Goal: Transaction & Acquisition: Purchase product/service

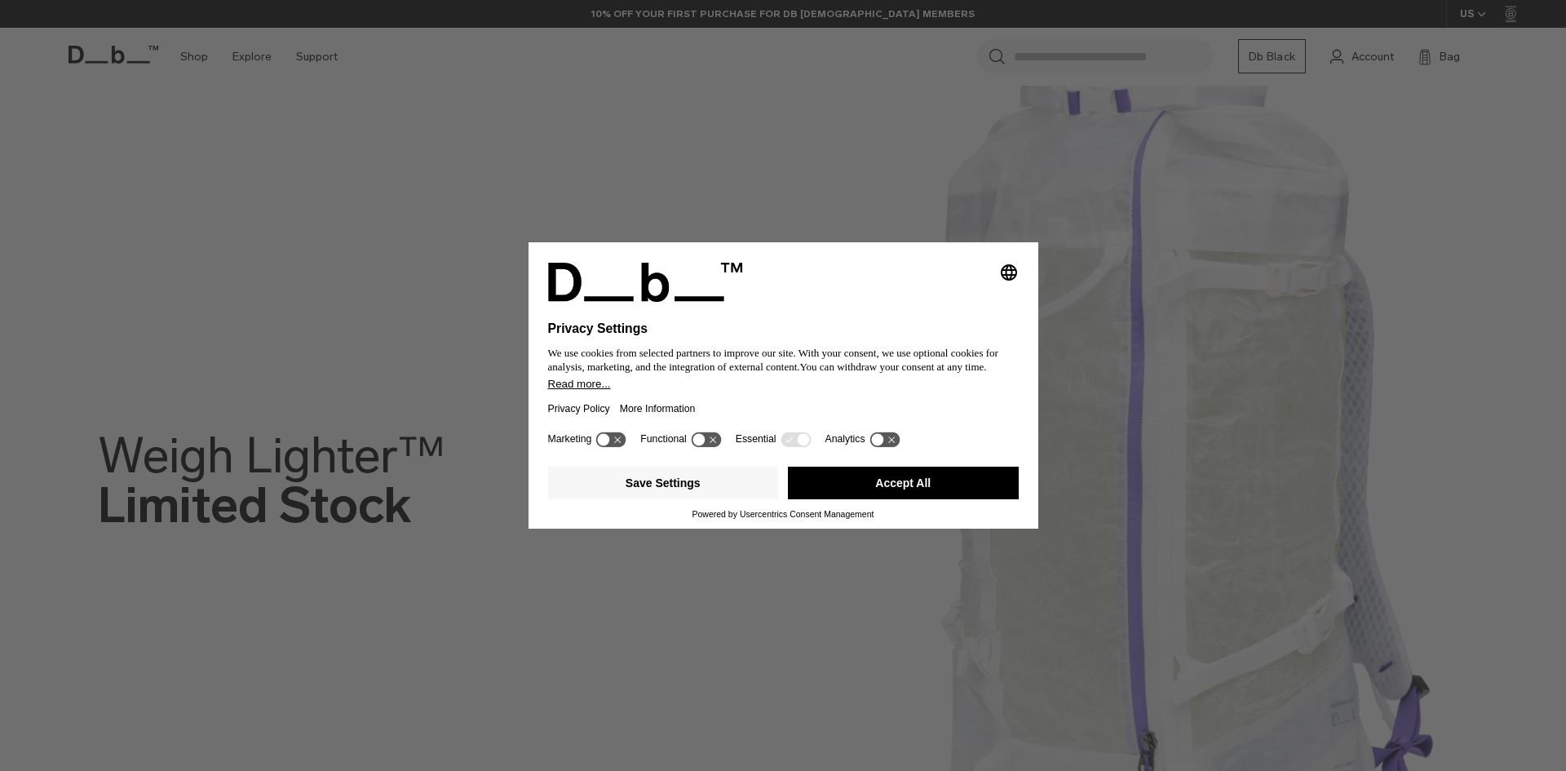
click at [214, 82] on div "Selecting an option will immediately change the language Privacy Settings We us…" at bounding box center [783, 385] width 1566 height 771
click at [860, 480] on button "Accept All" at bounding box center [903, 482] width 231 height 33
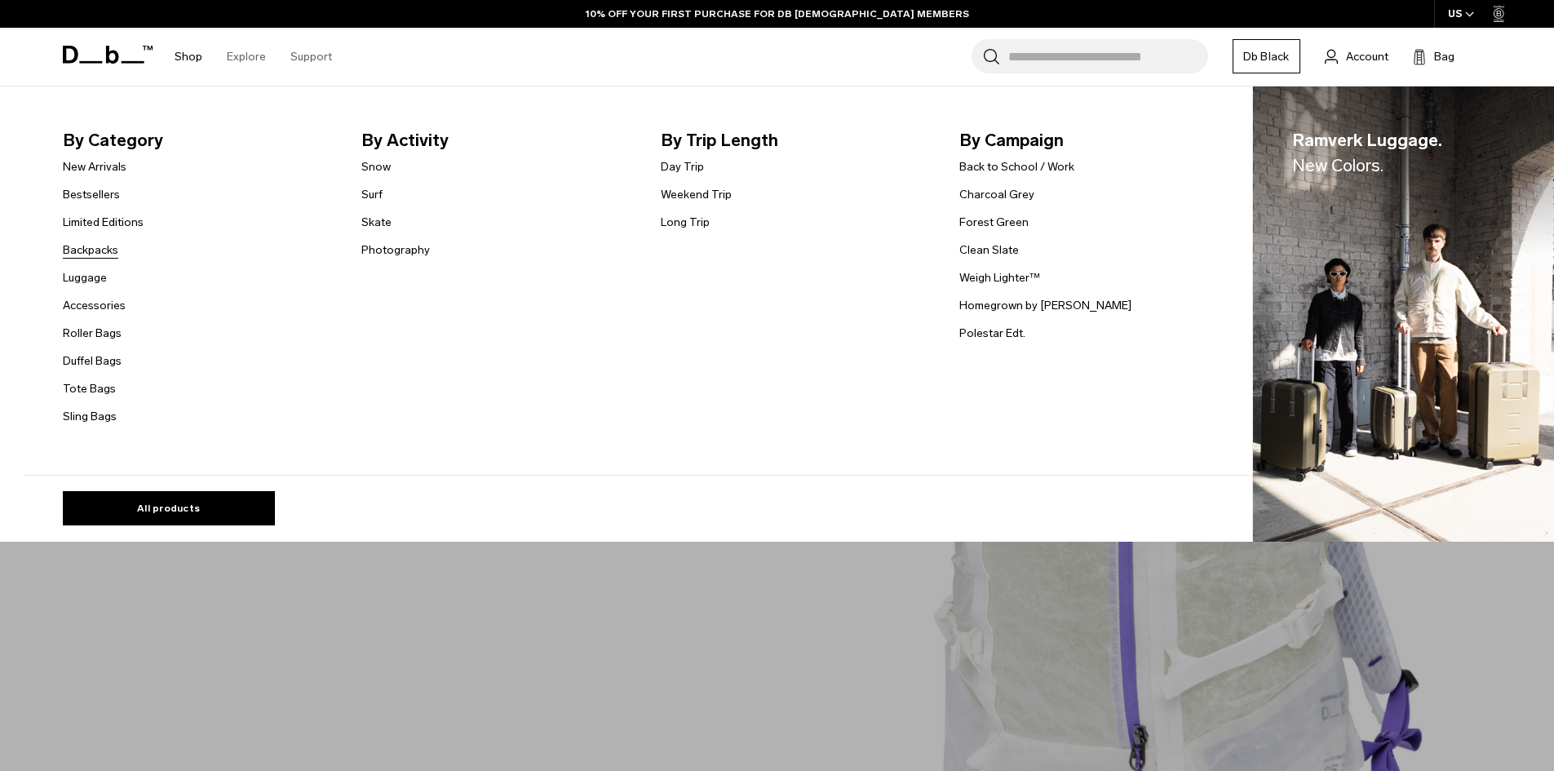
click at [99, 254] on link "Backpacks" at bounding box center [90, 249] width 55 height 17
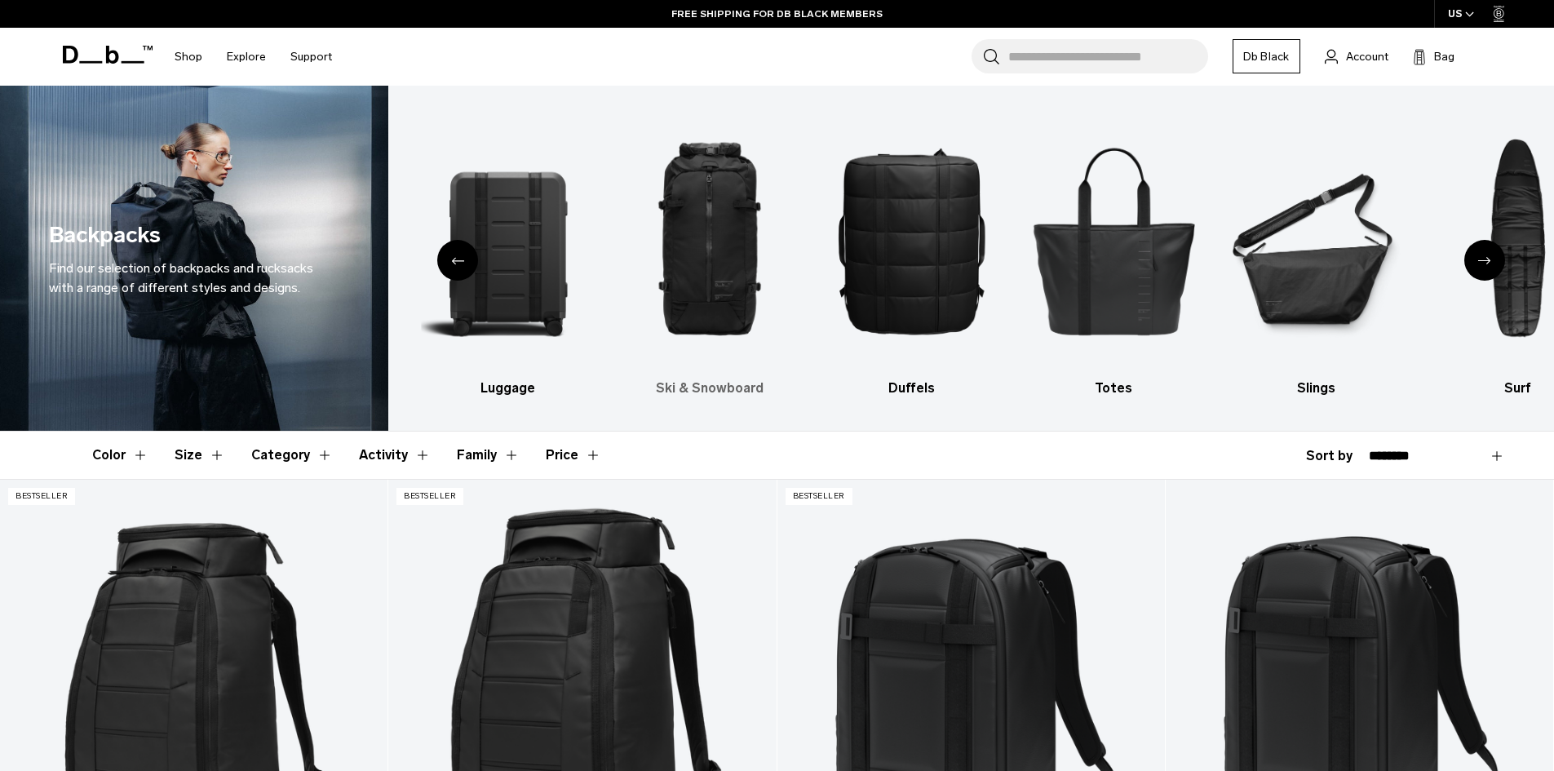
click at [688, 272] on img "3 / 10" at bounding box center [710, 240] width 174 height 260
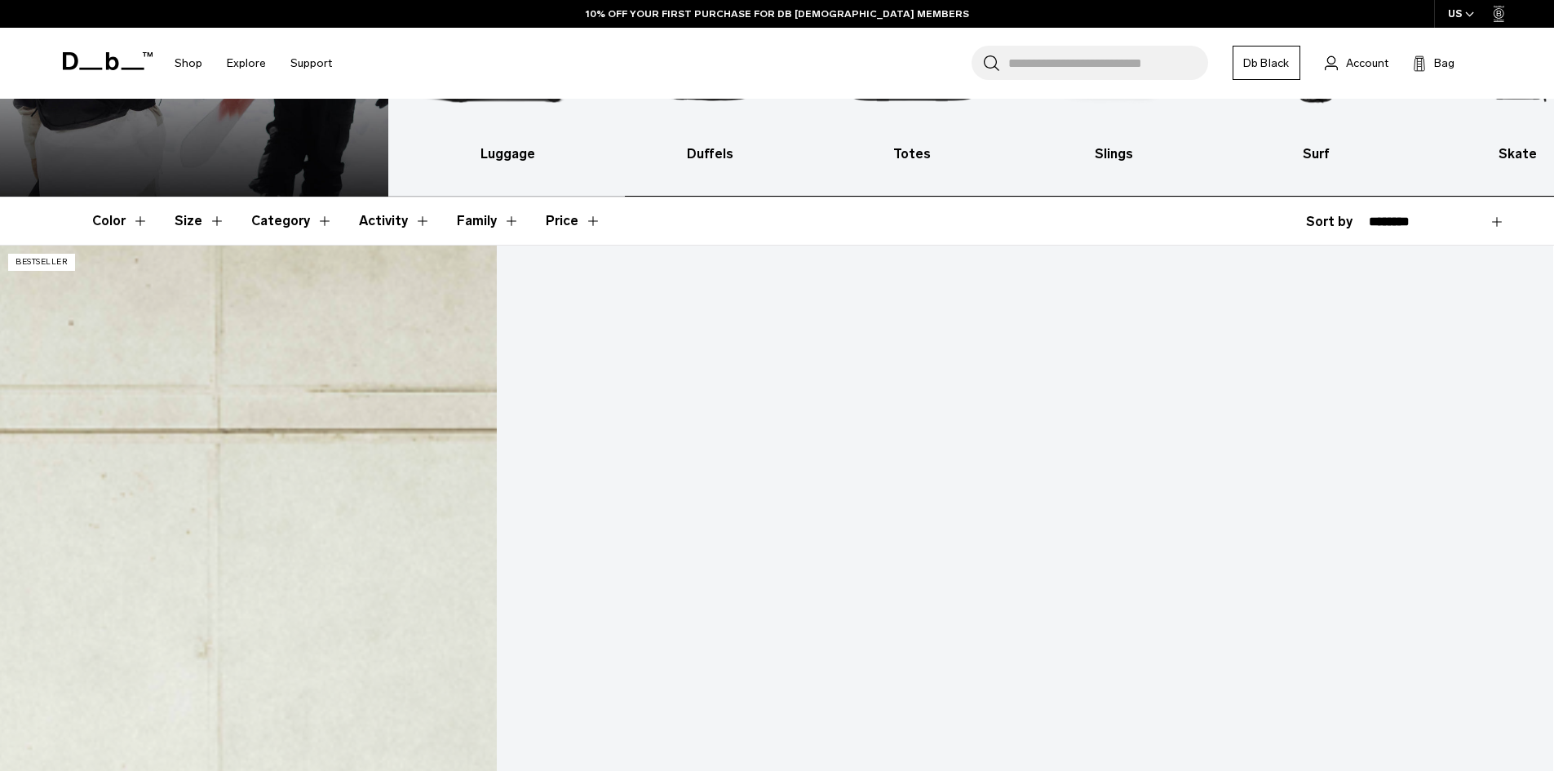
scroll to position [326, 0]
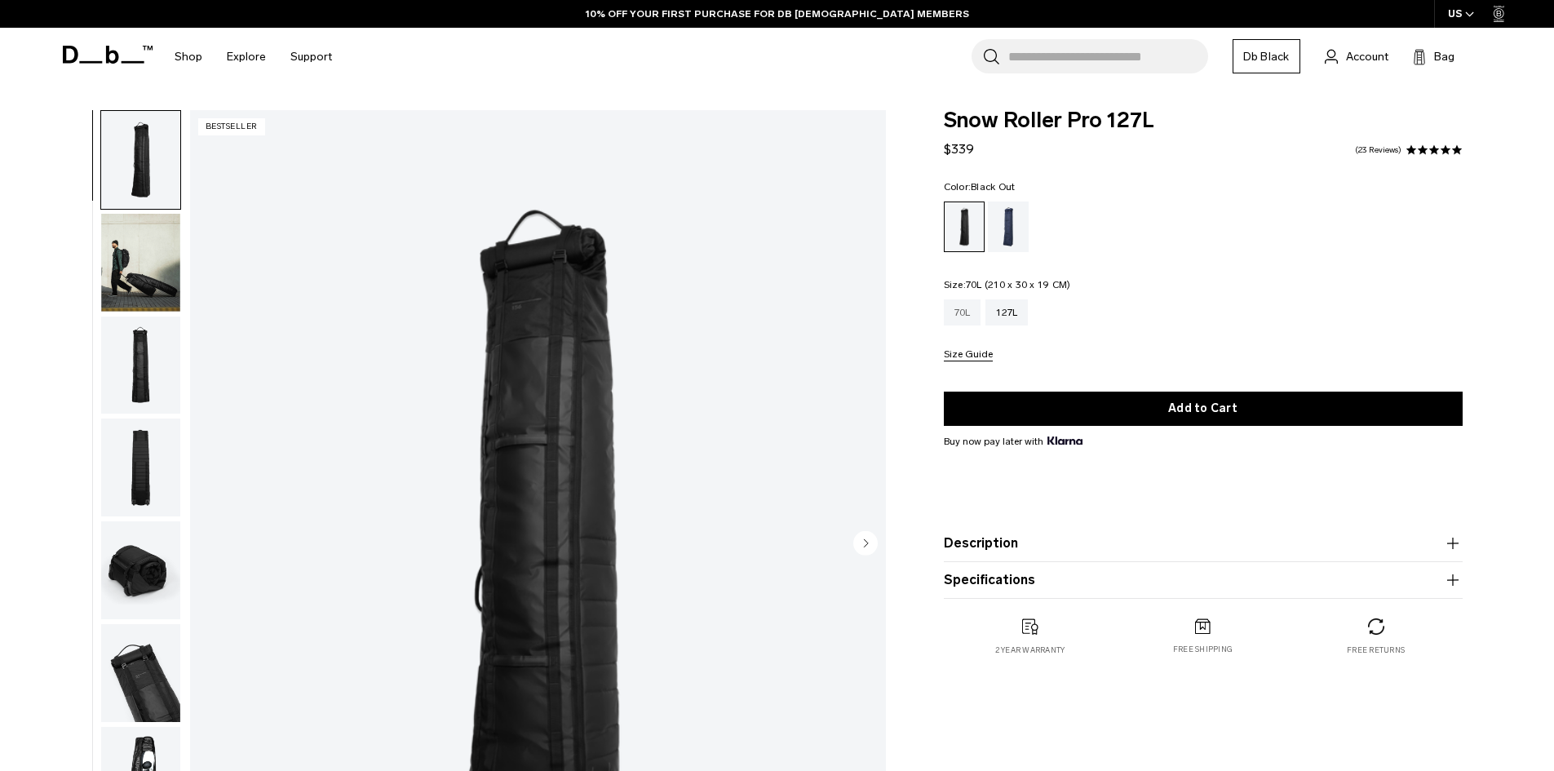
click at [960, 319] on div "70L" at bounding box center [963, 312] width 38 height 26
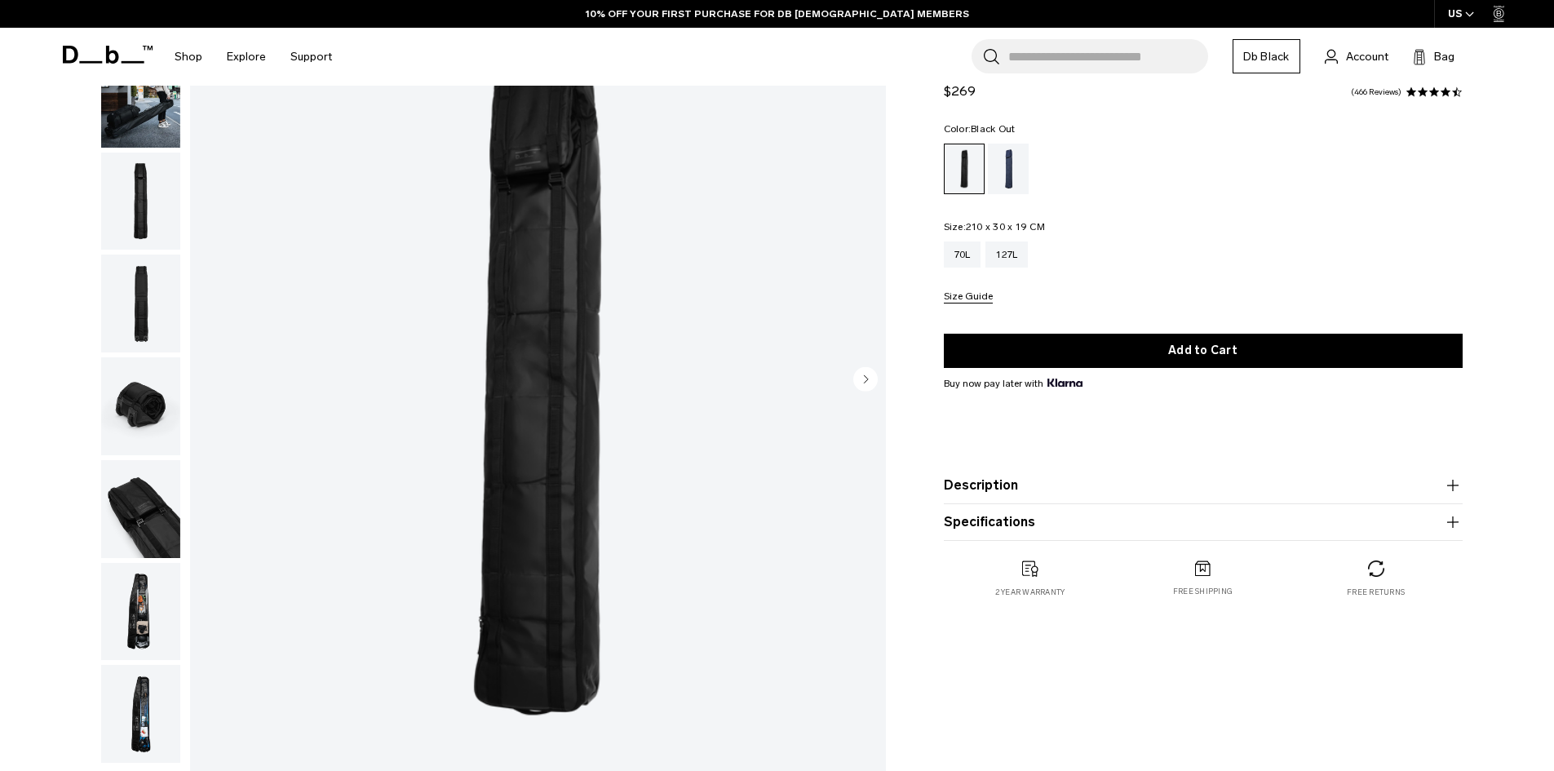
scroll to position [163, 0]
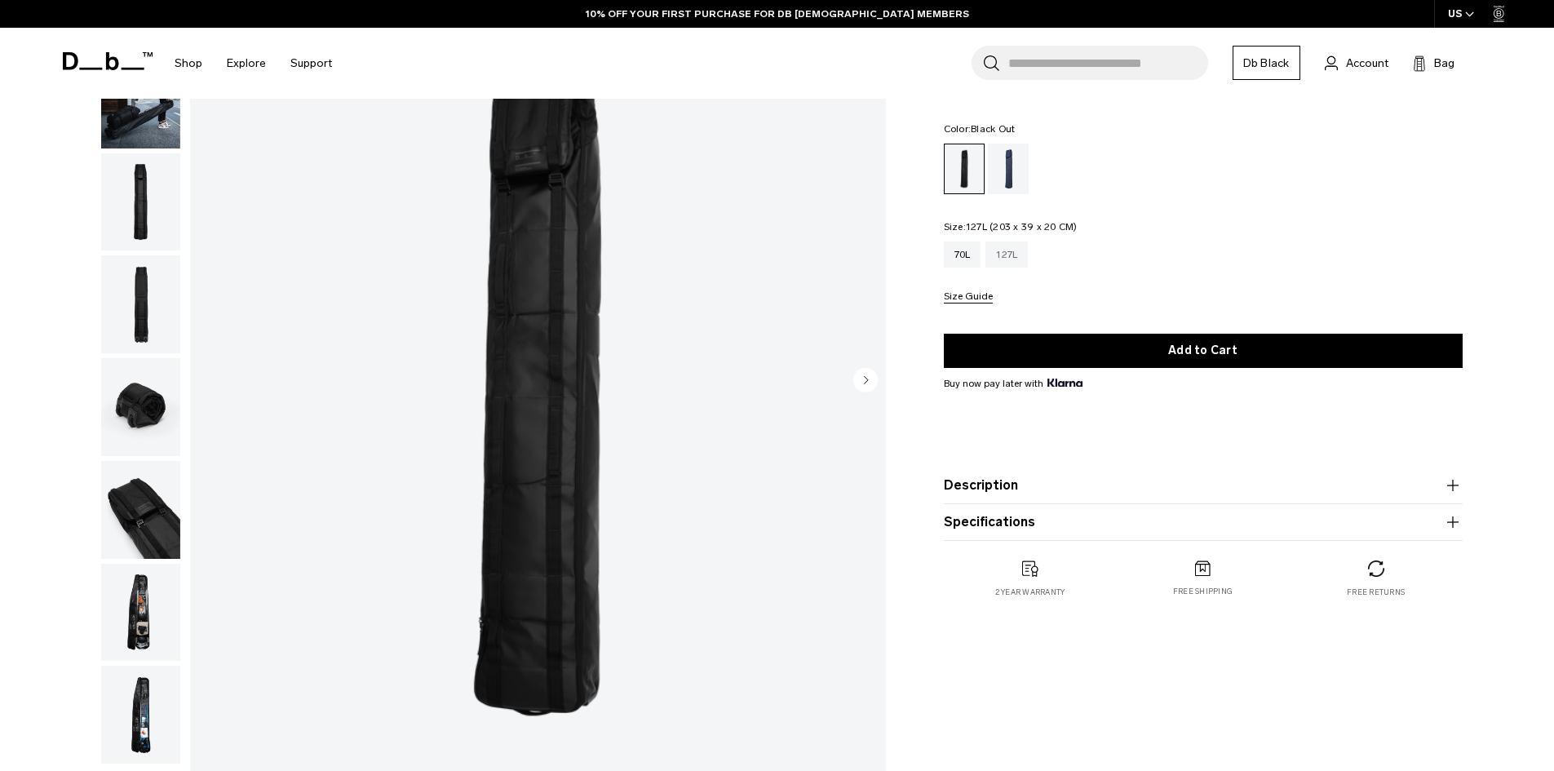
click at [1012, 252] on div "127L" at bounding box center [1006, 254] width 42 height 26
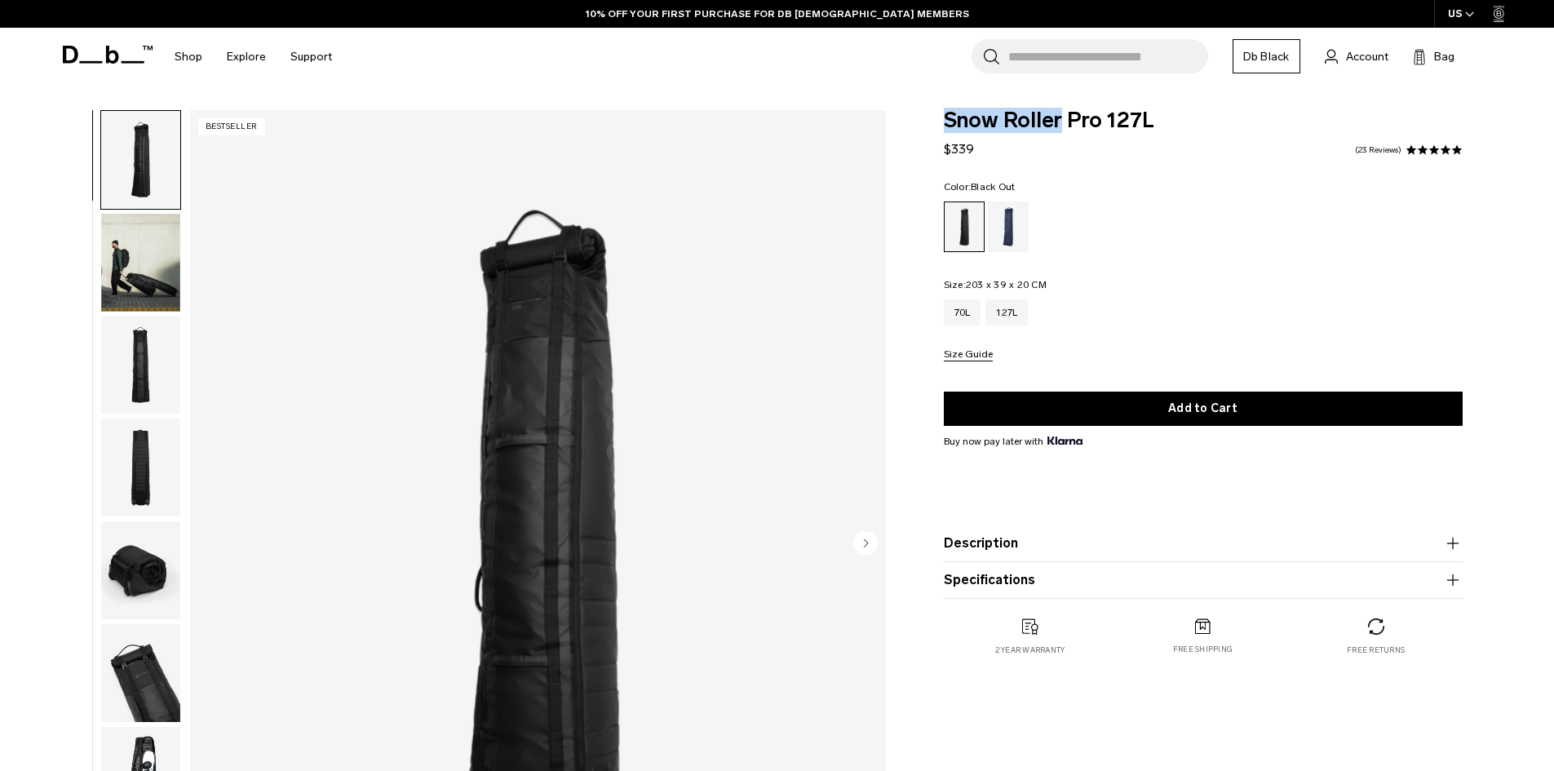
drag, startPoint x: 956, startPoint y: 117, endPoint x: 1063, endPoint y: 116, distance: 106.8
click at [1063, 116] on div "Snow Roller Pro 127L $339 4.9 star rating 23 Reviews Color: Black Out Out of st…" at bounding box center [1203, 399] width 617 height 578
